Goal: Information Seeking & Learning: Learn about a topic

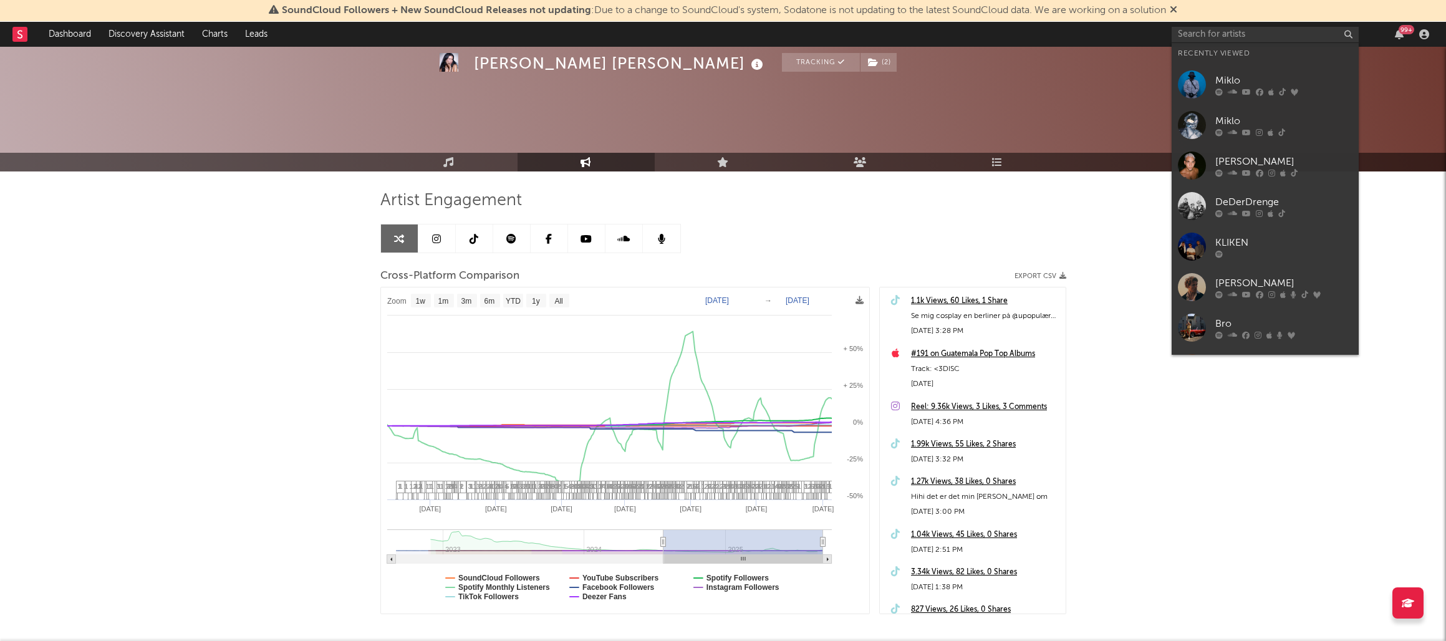
select select "1w"
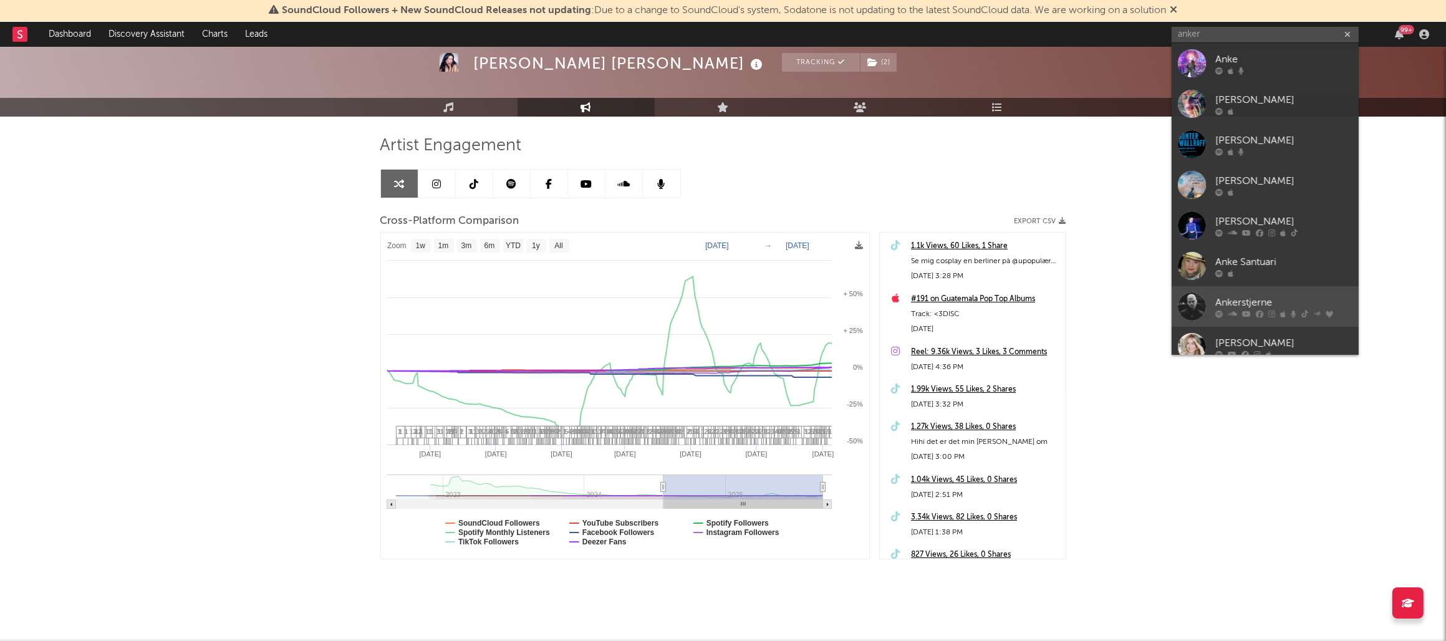
type input "anker"
click at [1254, 302] on div "Ankerstjerne" at bounding box center [1283, 302] width 137 height 15
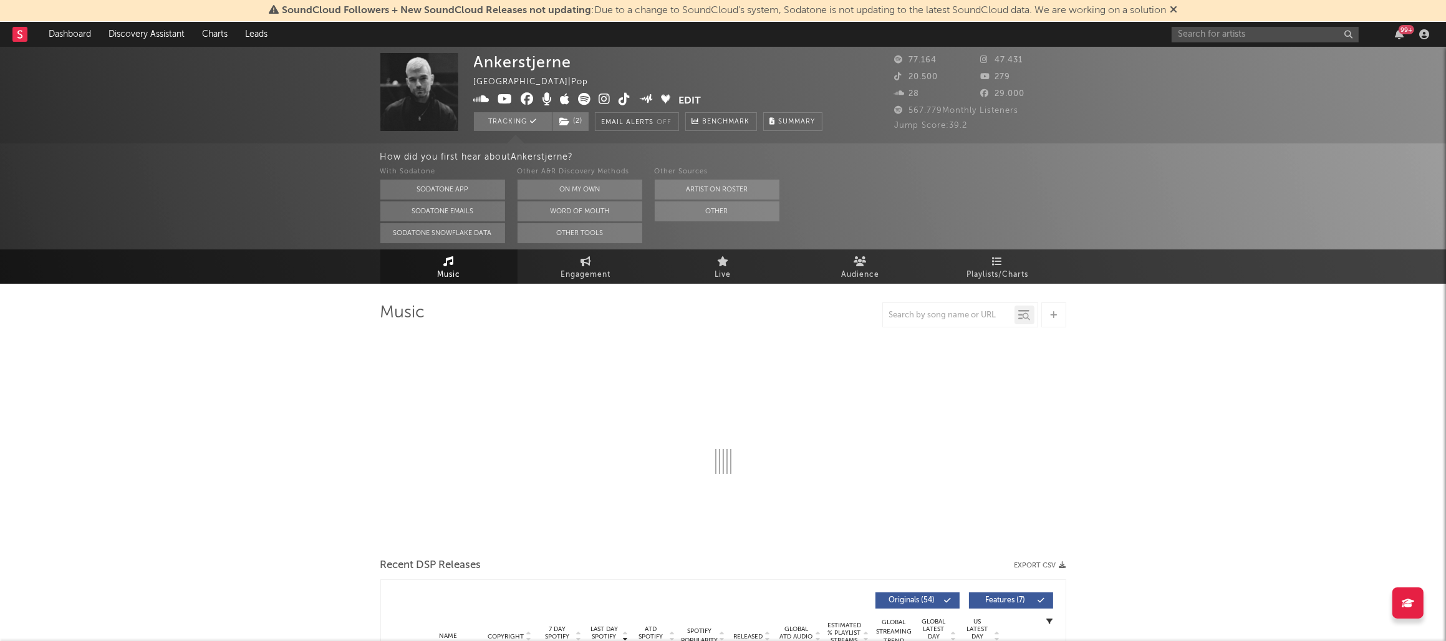
select select "6m"
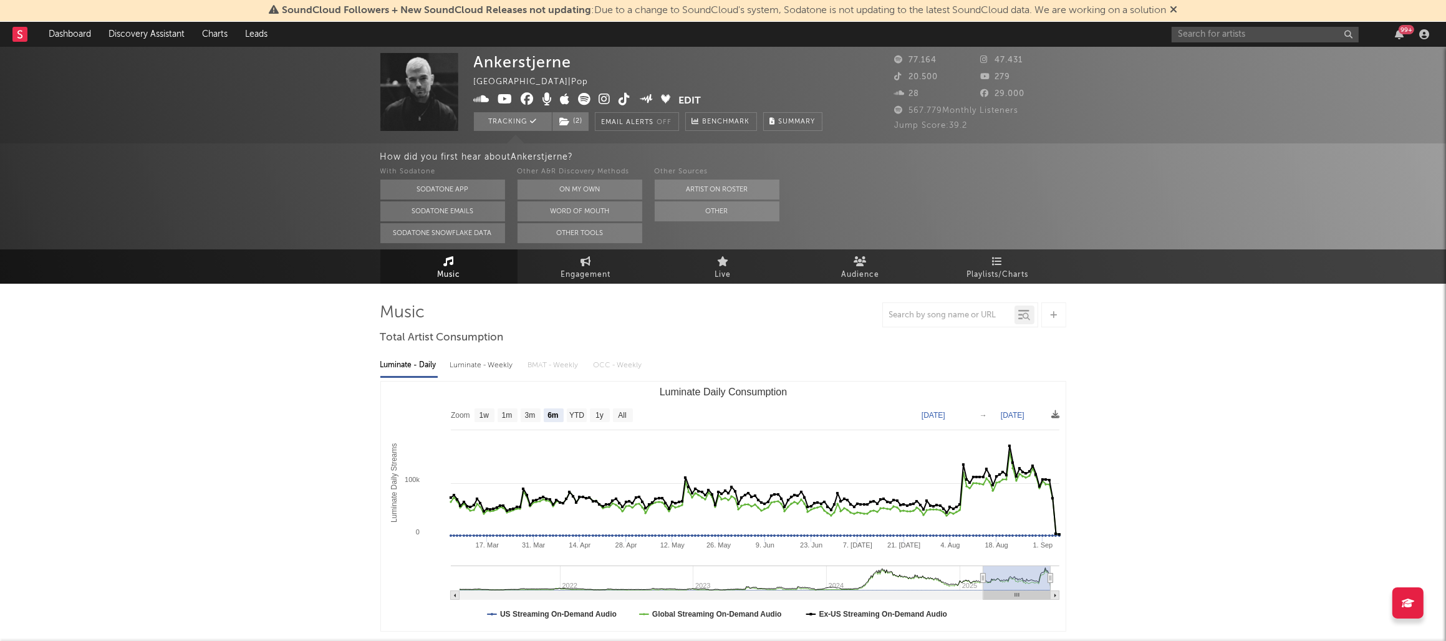
select select "6m"
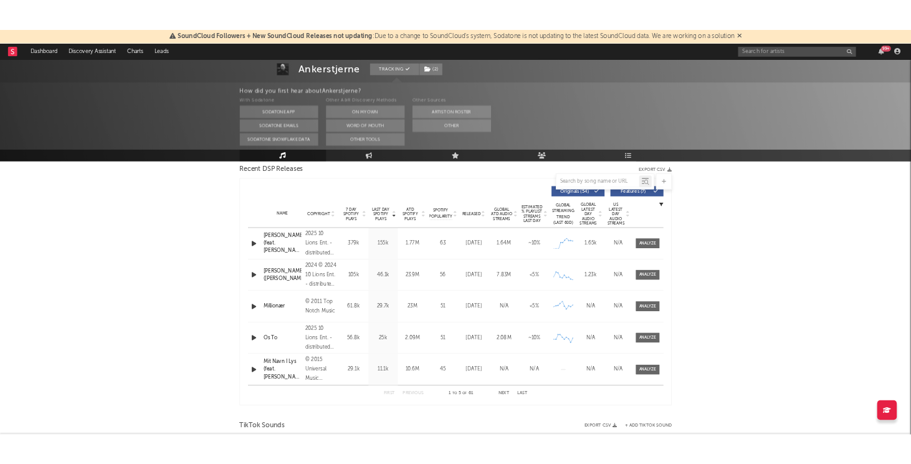
scroll to position [445, 0]
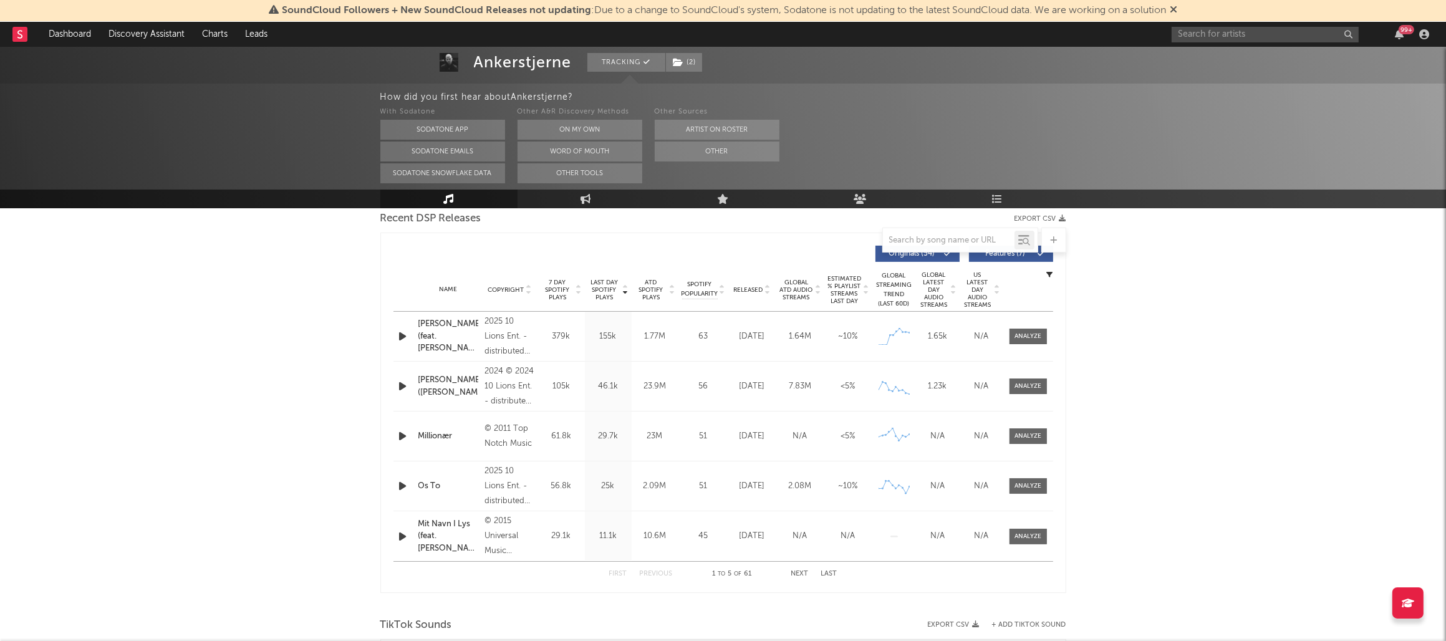
click at [802, 574] on button "Next" at bounding box center [799, 573] width 17 height 7
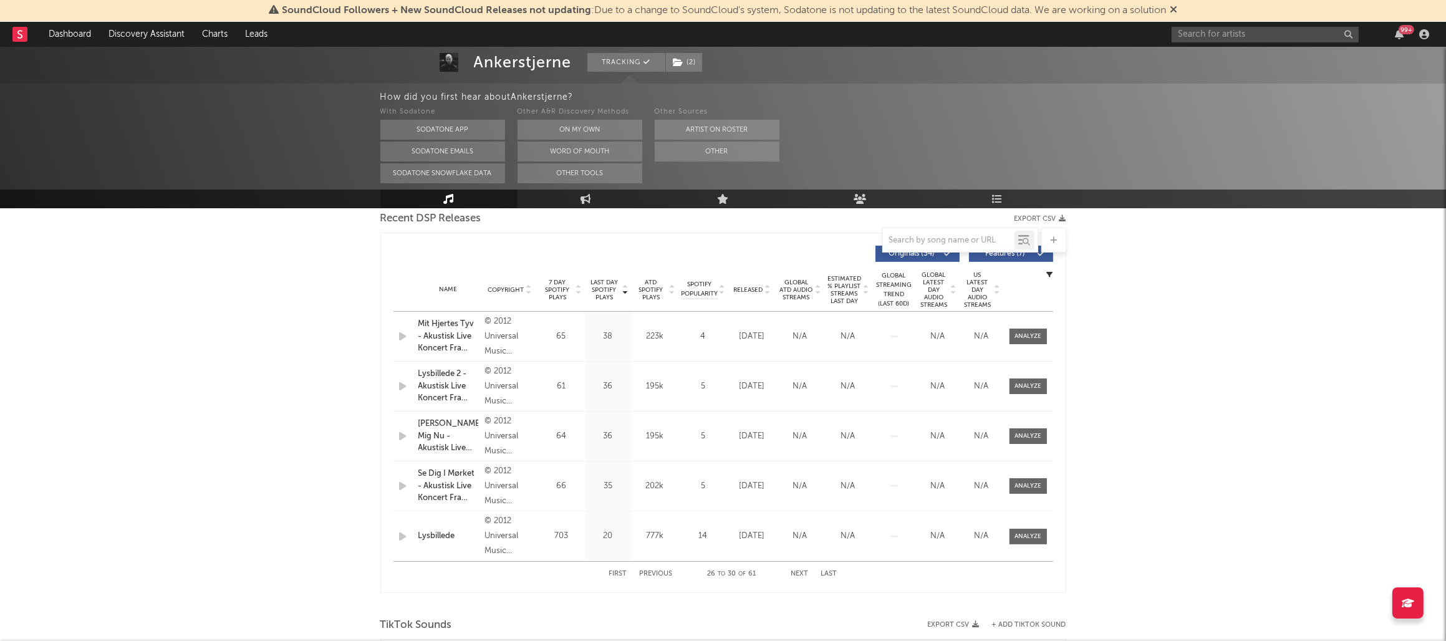
click at [802, 574] on button "Next" at bounding box center [799, 573] width 17 height 7
click at [625, 292] on icon at bounding box center [625, 292] width 6 height 5
click at [559, 342] on div "Name Daddy (feat. [PERSON_NAME]) Copyright 2025 10 Lions Ent. - distributed by …" at bounding box center [723, 336] width 660 height 49
